Goal: Task Accomplishment & Management: Manage account settings

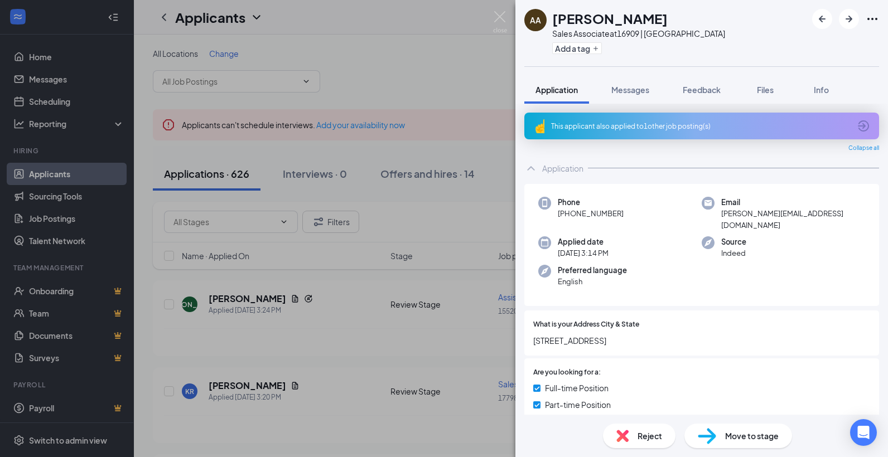
click at [653, 225] on div "Phone +1 (512) 644-1574 Email ashlin.ll13@gmail.com Applied date Today 3:14 PM …" at bounding box center [701, 245] width 355 height 122
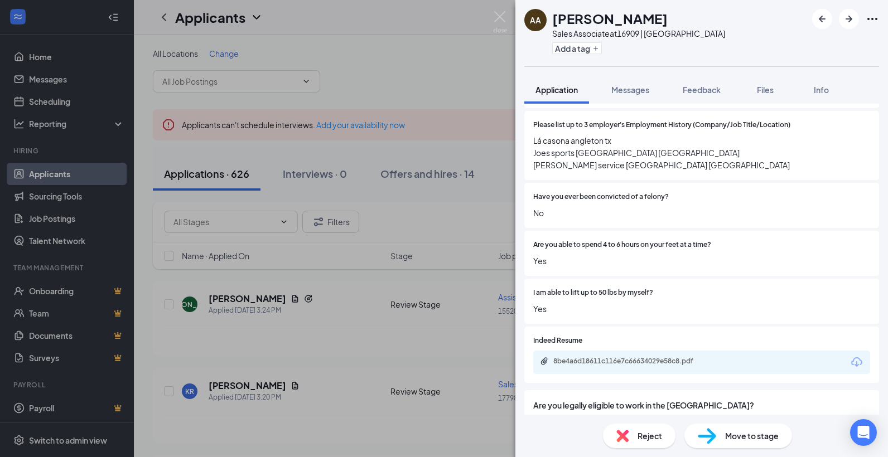
scroll to position [781, 0]
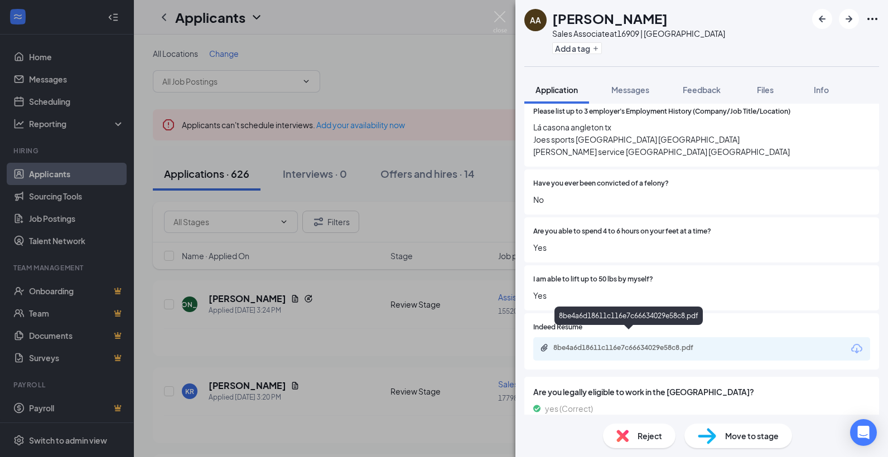
click at [636, 343] on div "8be4a6d18611c116e7c66634029e58c8.pdf" at bounding box center [631, 347] width 156 height 9
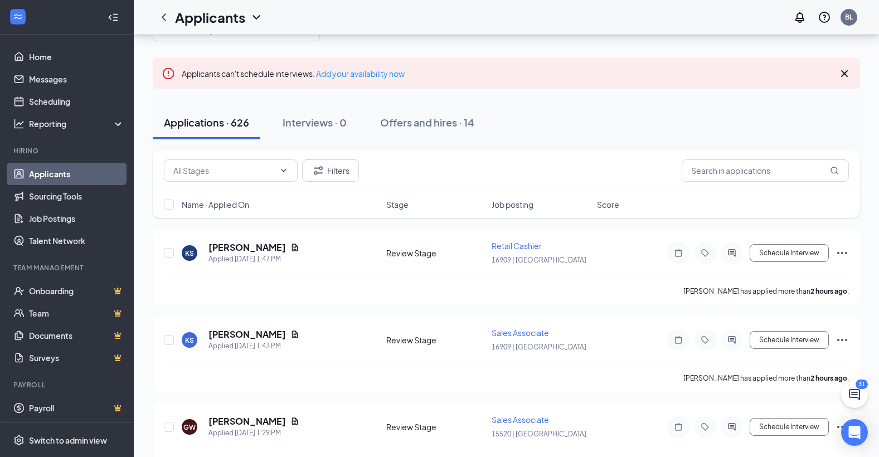
scroll to position [56, 0]
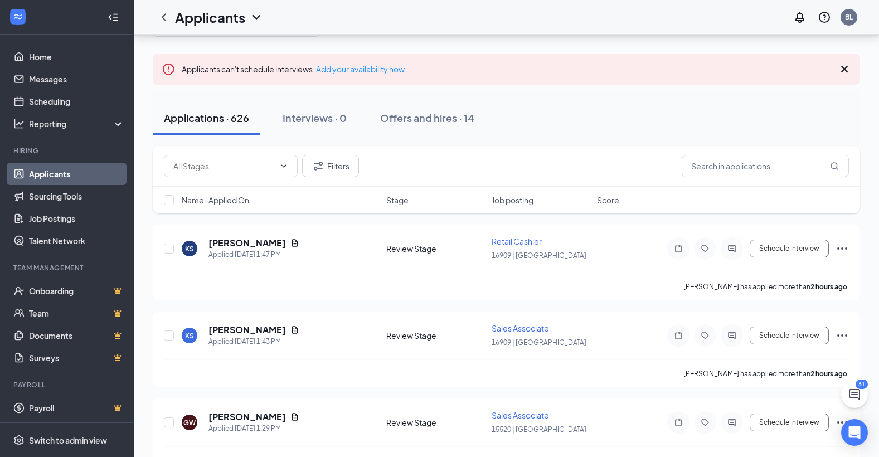
click at [50, 178] on link "Applicants" at bounding box center [76, 174] width 95 height 22
click at [43, 174] on link "Applicants" at bounding box center [76, 174] width 95 height 22
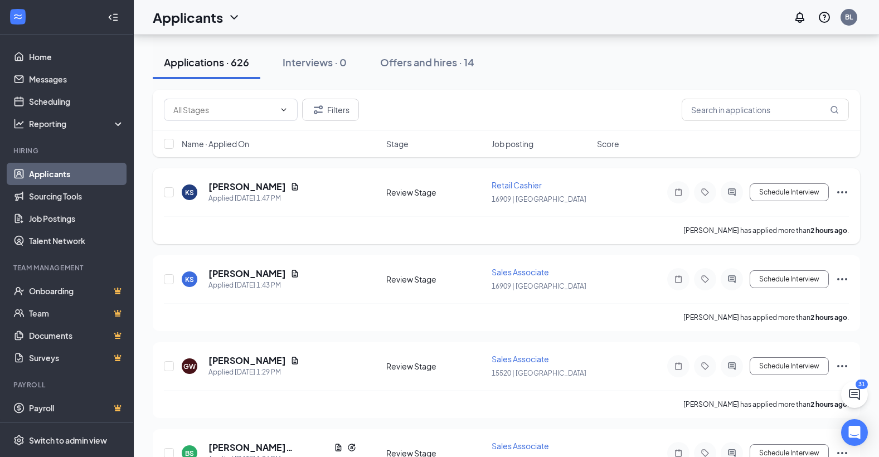
scroll to position [112, 0]
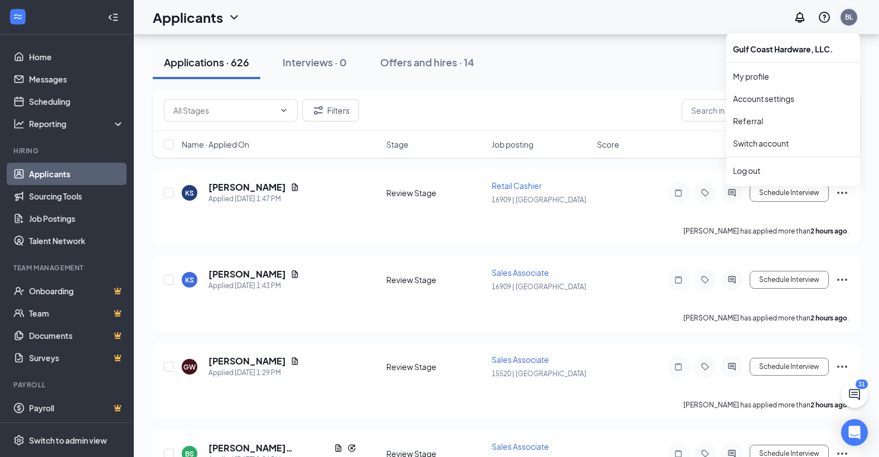
click at [841, 12] on div "BL" at bounding box center [849, 17] width 22 height 22
click at [755, 174] on div "Log out" at bounding box center [793, 170] width 120 height 11
